Goal: Find specific page/section: Find specific page/section

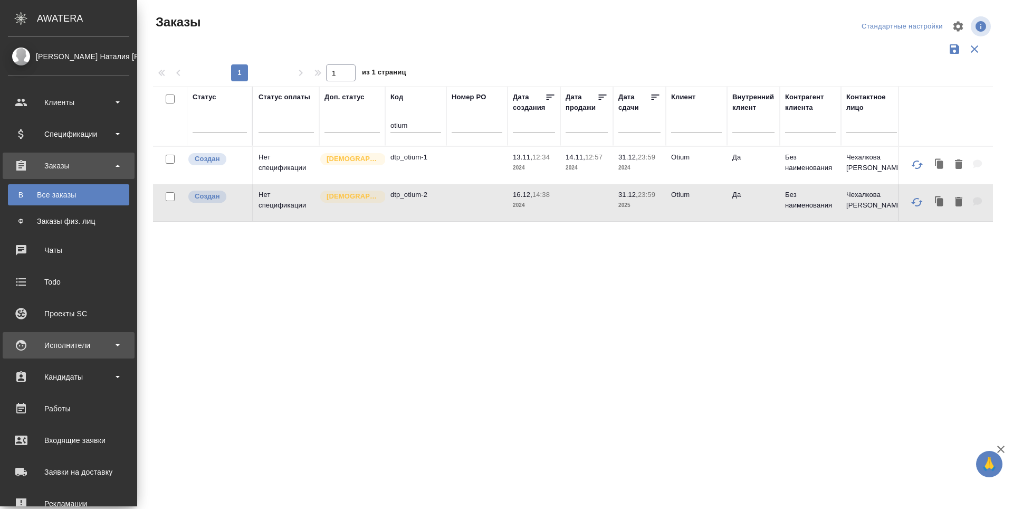
click at [18, 341] on div "Исполнители" at bounding box center [68, 345] width 121 height 16
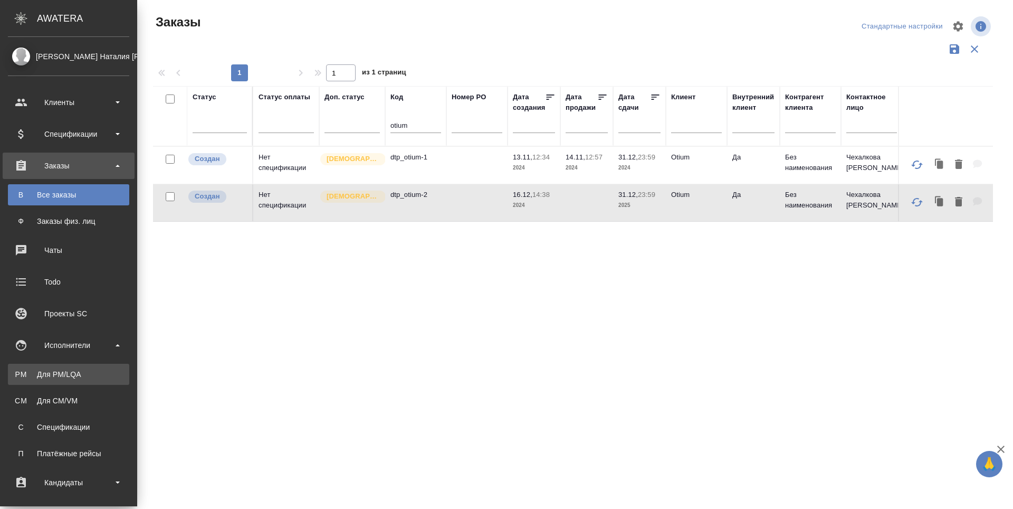
click at [28, 376] on div "Для PM/LQA" at bounding box center [68, 374] width 111 height 11
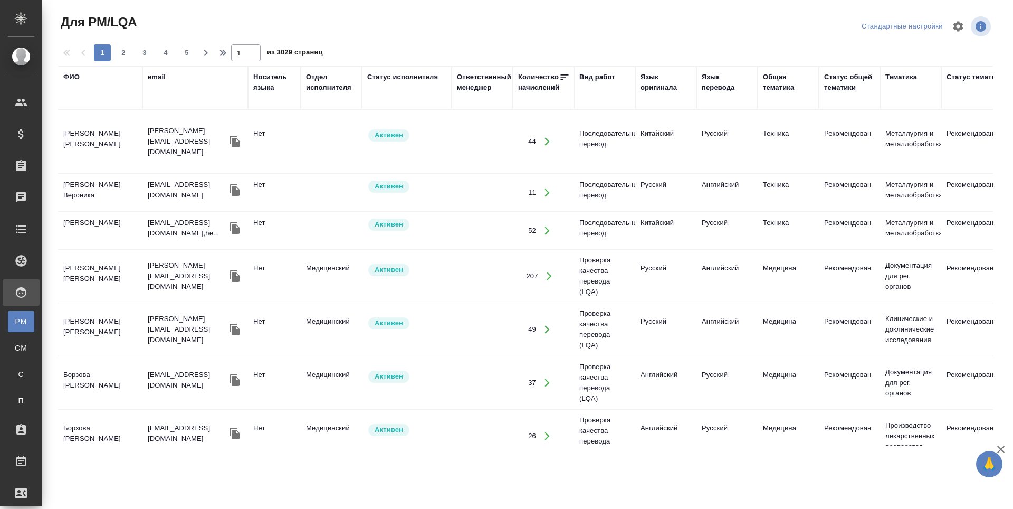
click at [67, 77] on div "ФИО" at bounding box center [71, 77] width 16 height 11
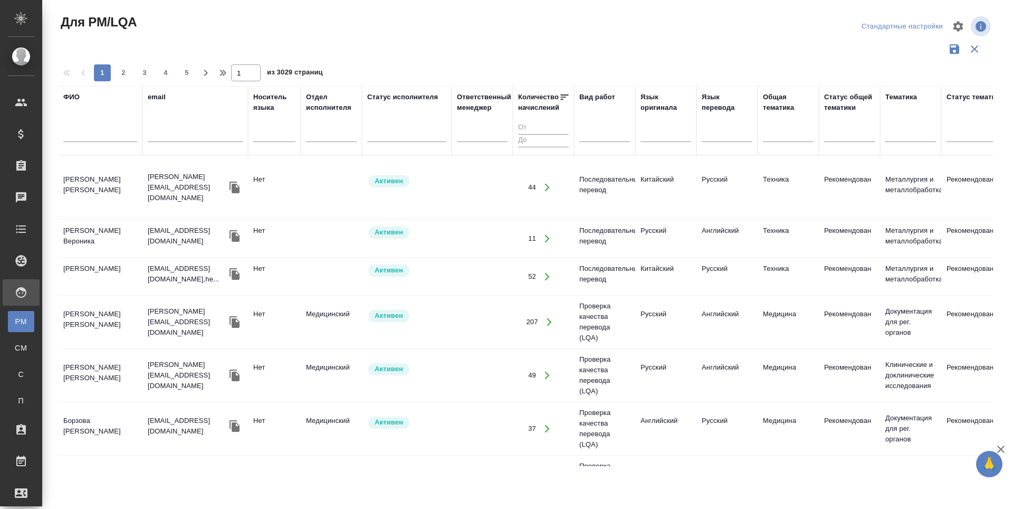
click at [65, 131] on input "text" at bounding box center [100, 135] width 74 height 13
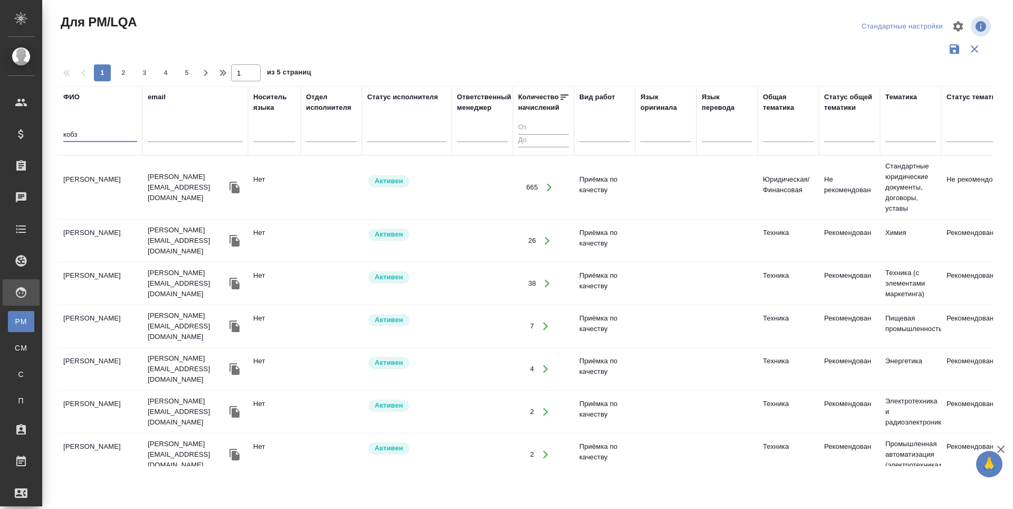
click at [77, 182] on td "[PERSON_NAME]" at bounding box center [100, 187] width 84 height 37
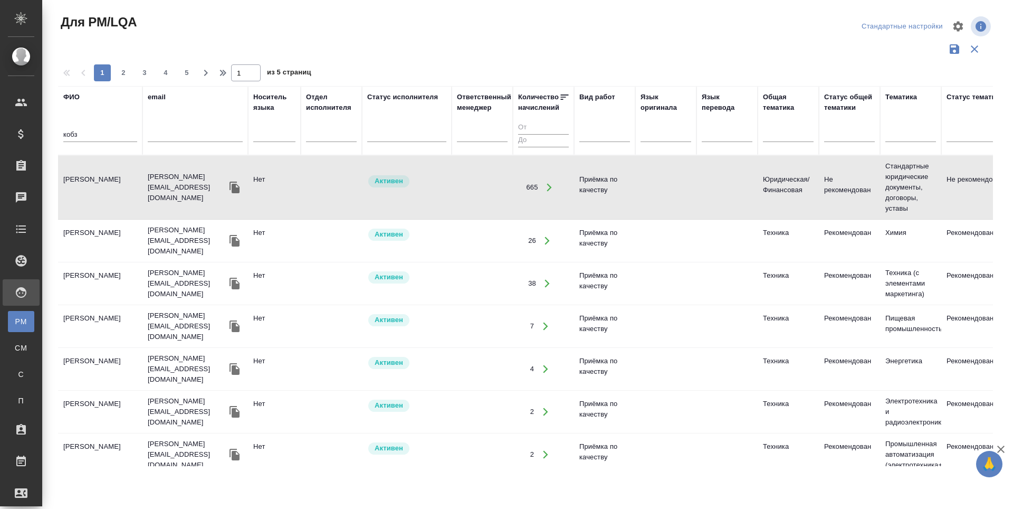
click at [78, 192] on td "[PERSON_NAME]" at bounding box center [100, 187] width 84 height 37
click at [90, 131] on input "кобз" at bounding box center [100, 135] width 74 height 13
type input "к"
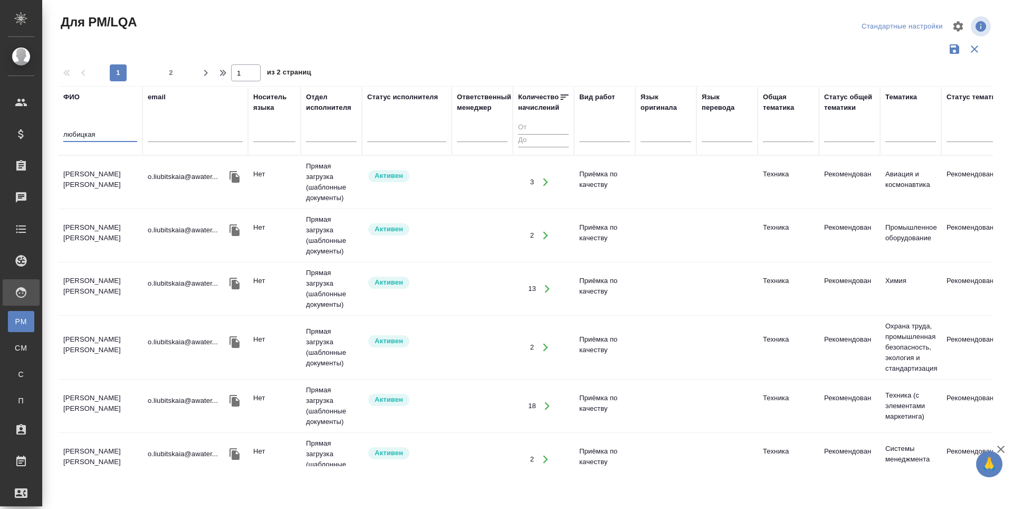
type input "любицкая"
click at [89, 168] on td "[PERSON_NAME] [PERSON_NAME]" at bounding box center [100, 182] width 84 height 37
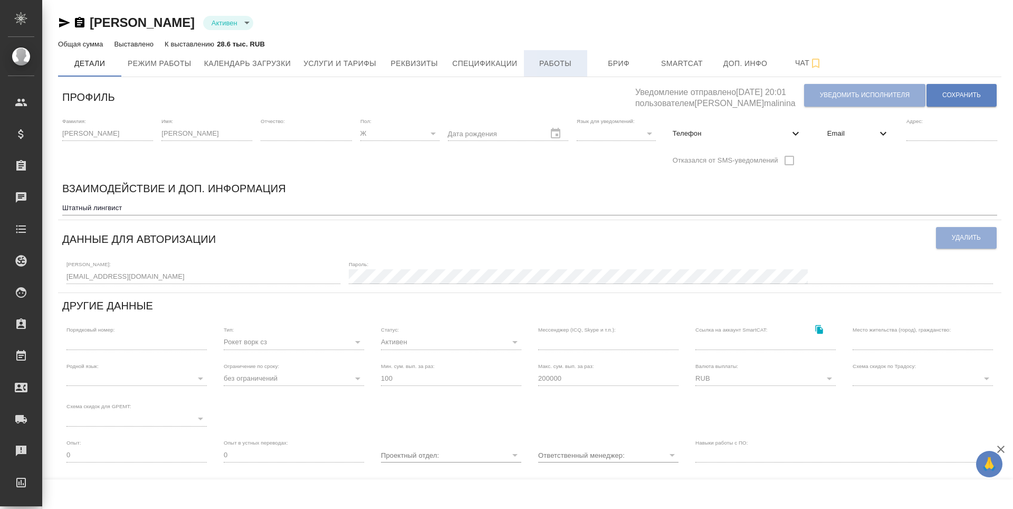
click at [544, 64] on span "Работы" at bounding box center [555, 63] width 51 height 13
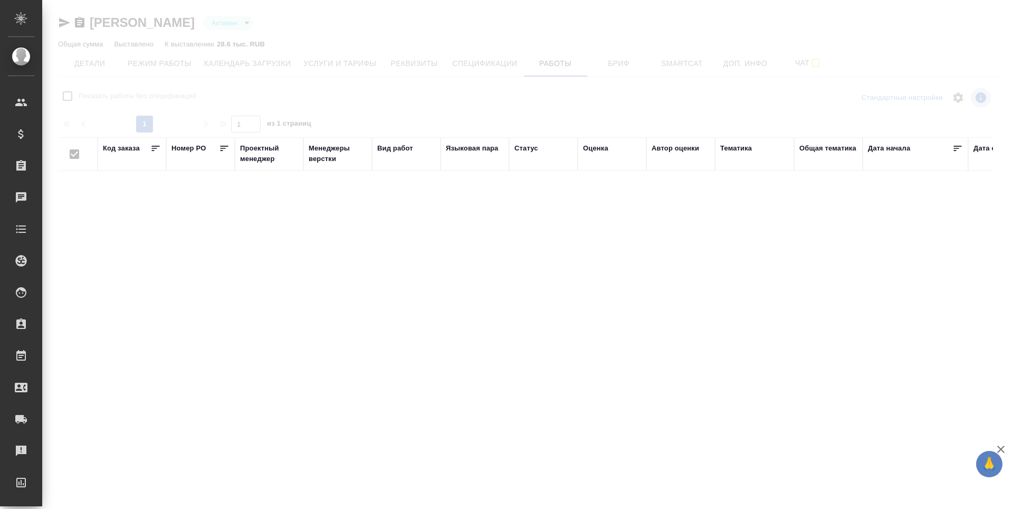
checkbox input "false"
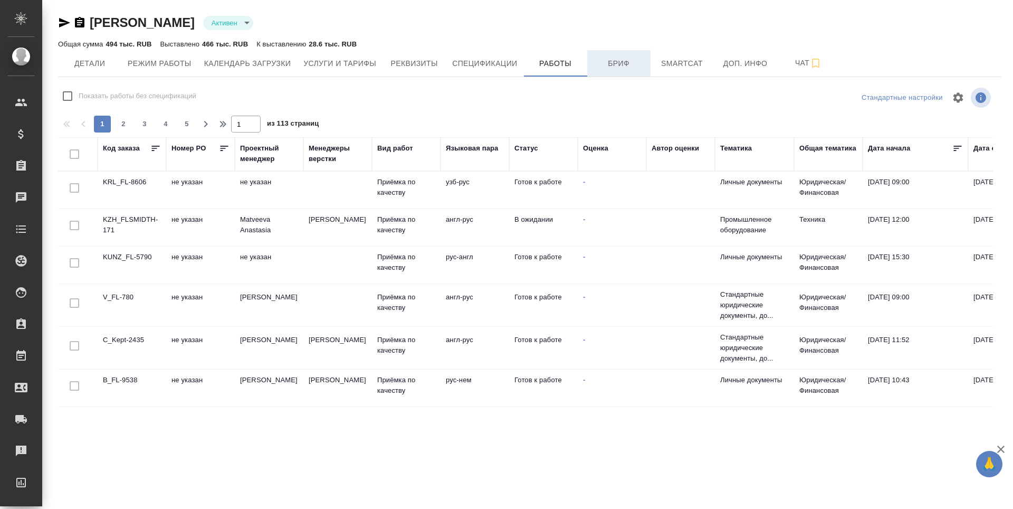
click at [615, 68] on span "Бриф" at bounding box center [619, 63] width 51 height 13
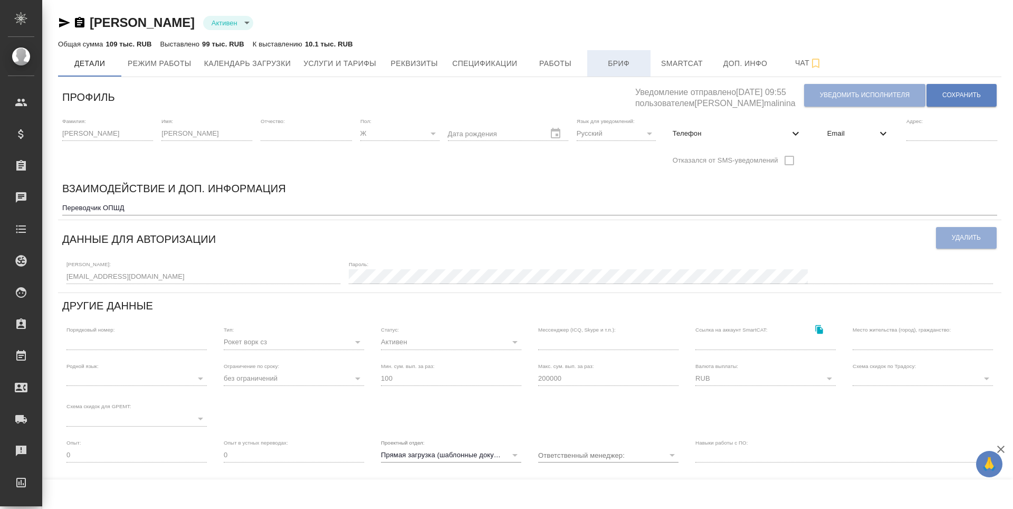
click at [617, 66] on span "Бриф" at bounding box center [619, 63] width 51 height 13
